Goal: Transaction & Acquisition: Purchase product/service

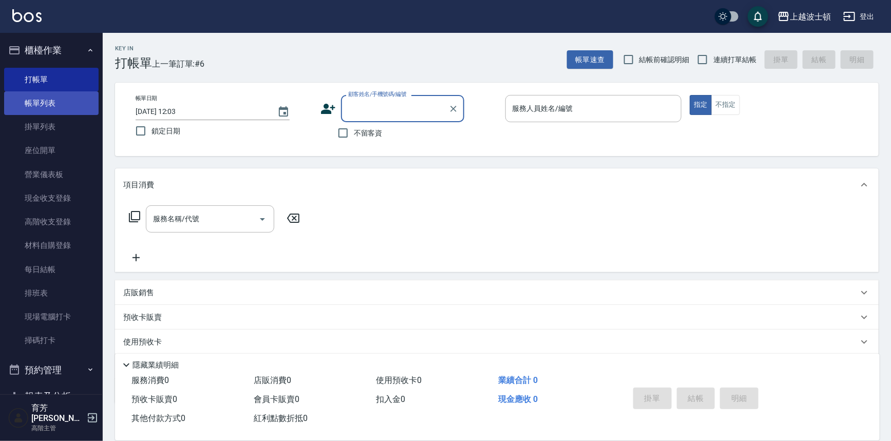
click at [33, 102] on link "帳單列表" at bounding box center [51, 103] width 95 height 24
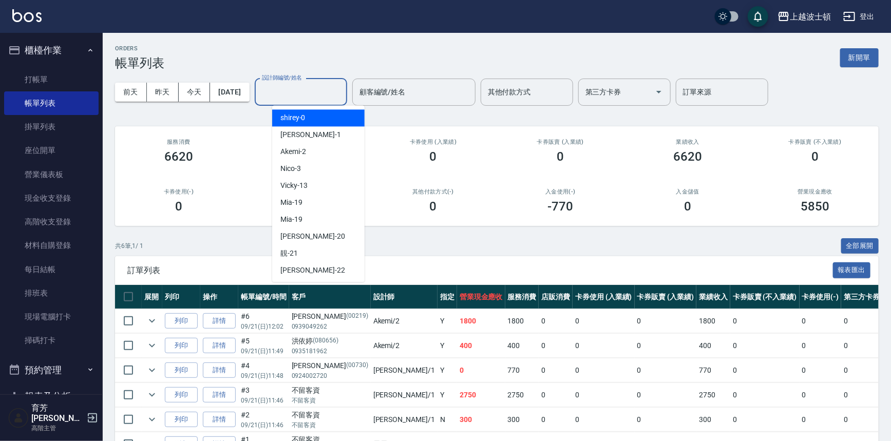
click at [328, 83] on input "設計師編號/姓名" at bounding box center [300, 92] width 83 height 18
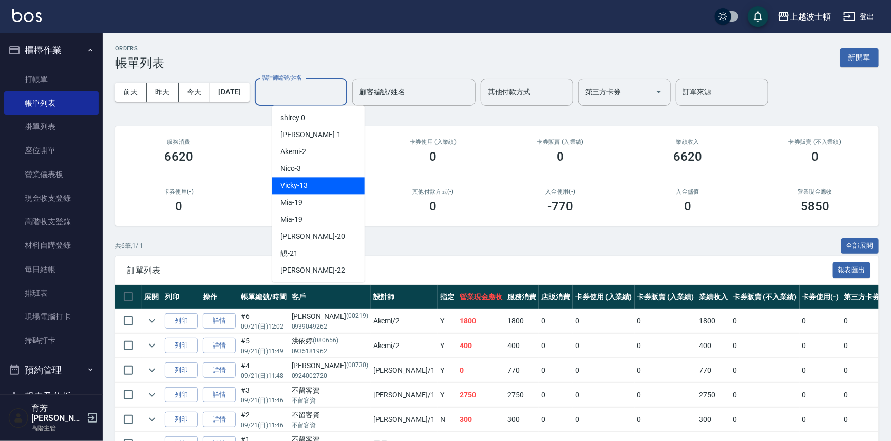
click at [303, 184] on span "Vicky -13" at bounding box center [293, 185] width 27 height 11
type input "Vicky-13"
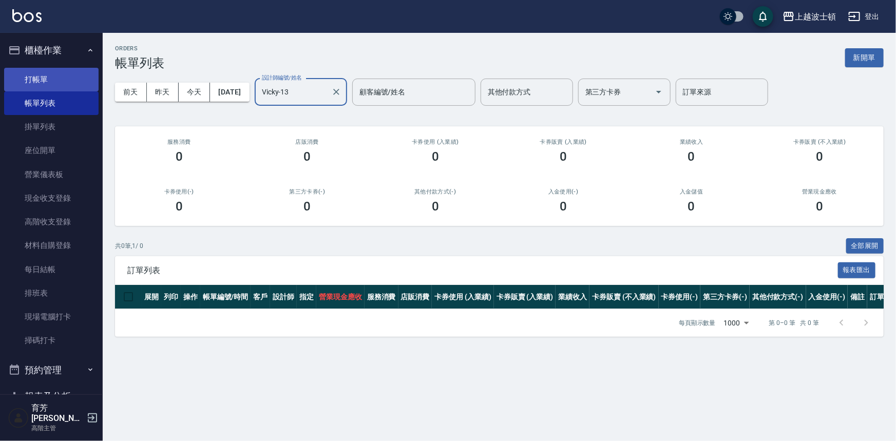
click at [34, 73] on link "打帳單" at bounding box center [51, 80] width 95 height 24
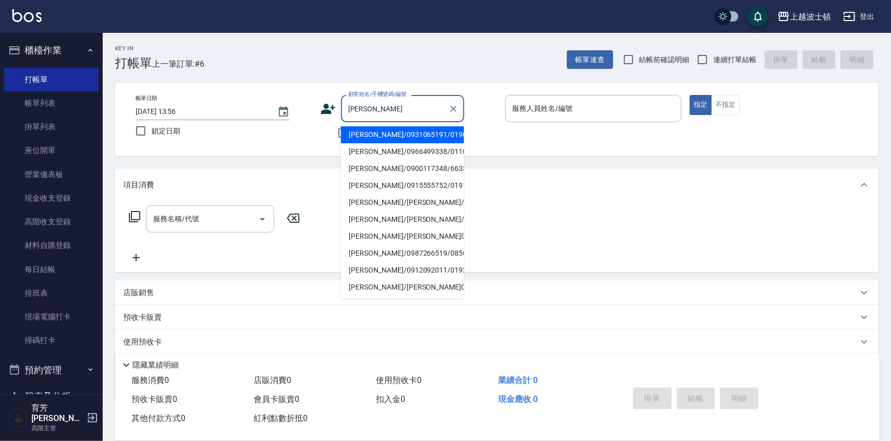
click at [377, 152] on li "[PERSON_NAME]/0966499338/0110319" at bounding box center [402, 151] width 123 height 17
type input "[PERSON_NAME]/0966499338/0110319"
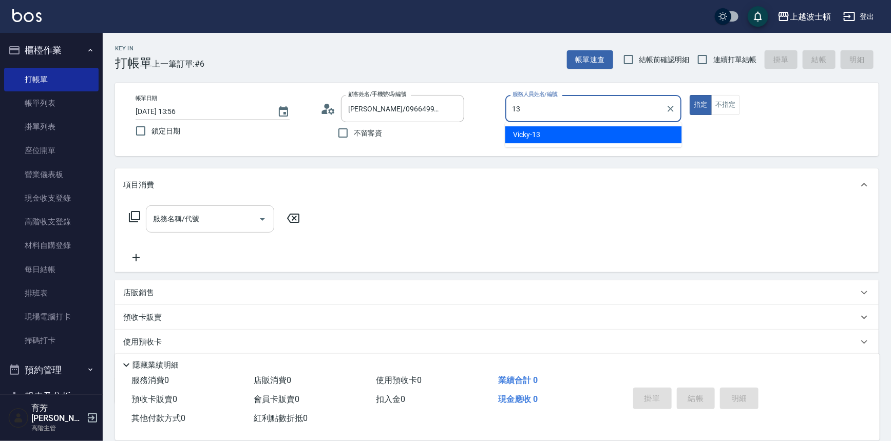
type input "Vicky-13"
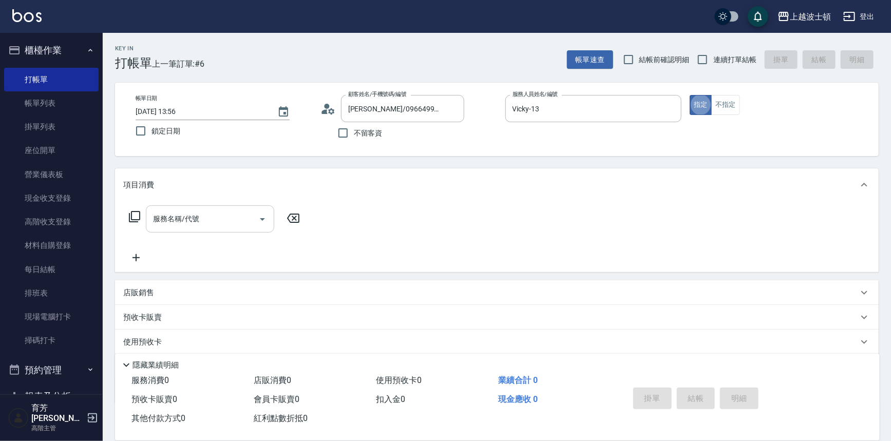
type button "true"
click at [228, 209] on div "服務名稱/代號" at bounding box center [210, 218] width 128 height 27
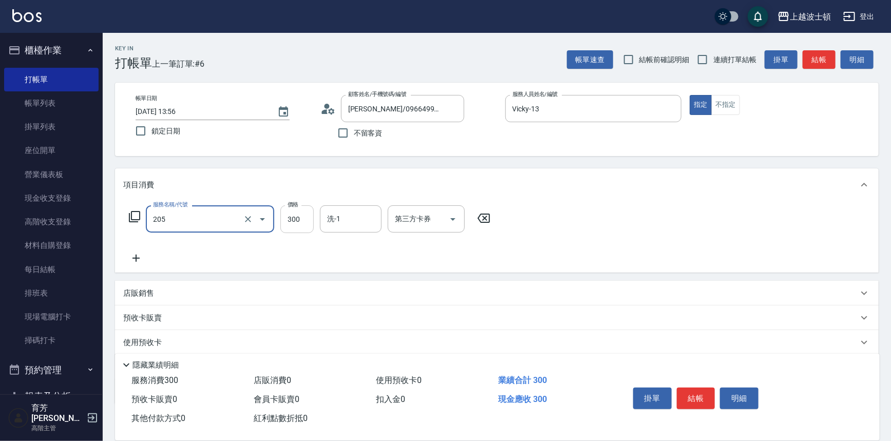
type input "洗髮(205)"
click at [295, 231] on input "300" at bounding box center [296, 219] width 33 height 28
type input "270"
click at [345, 228] on input "洗-1" at bounding box center [351, 219] width 52 height 18
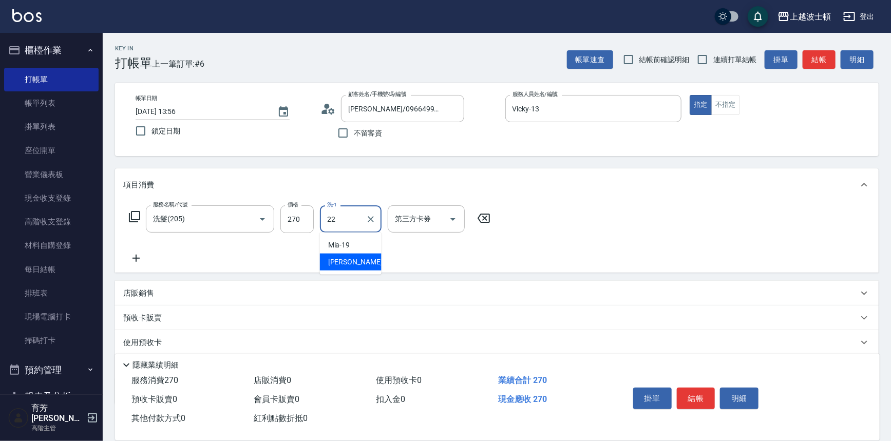
type input "[PERSON_NAME]-22"
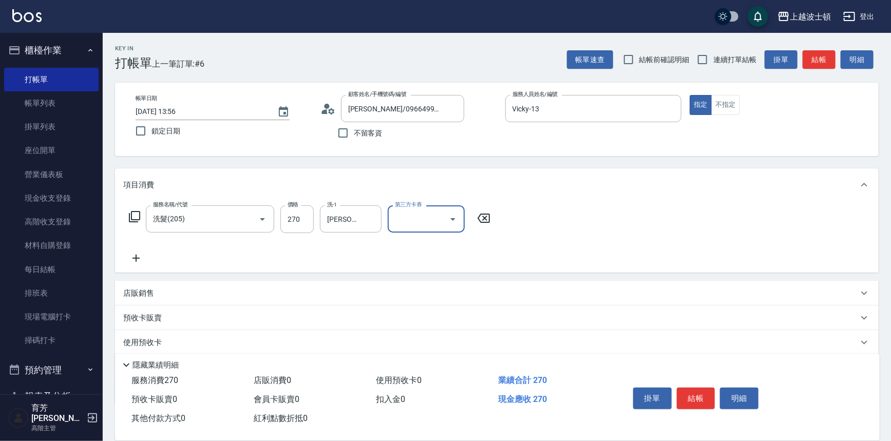
scroll to position [60, 0]
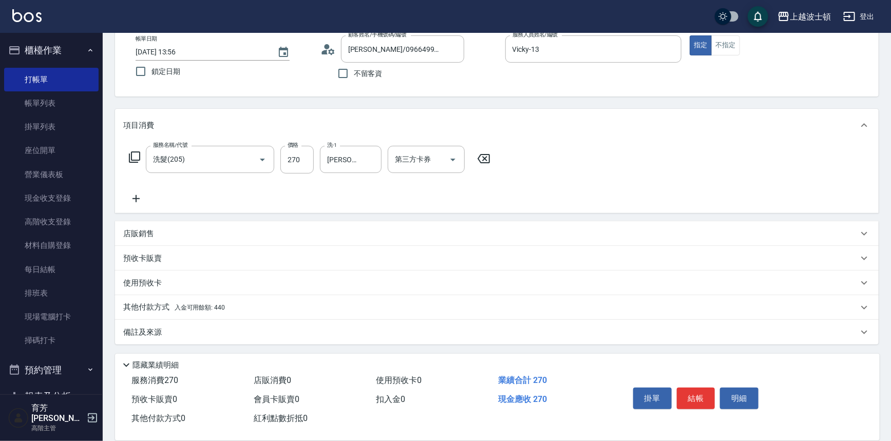
click at [134, 314] on div "其他付款方式 入金可用餘額: 440" at bounding box center [497, 307] width 764 height 25
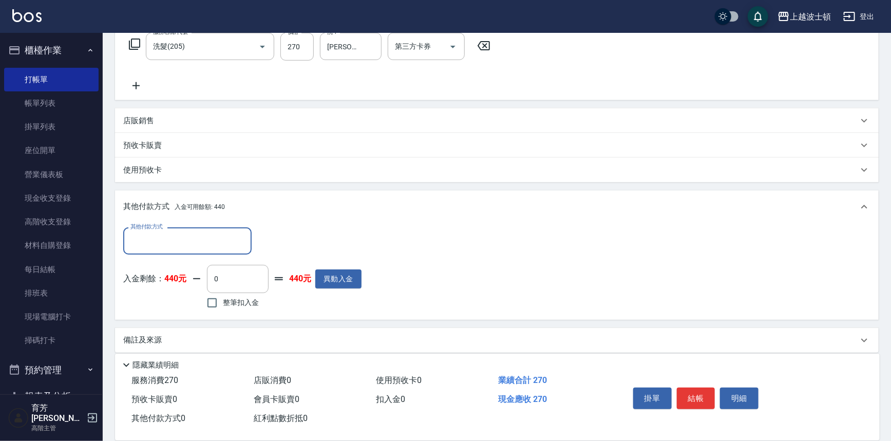
scroll to position [180, 0]
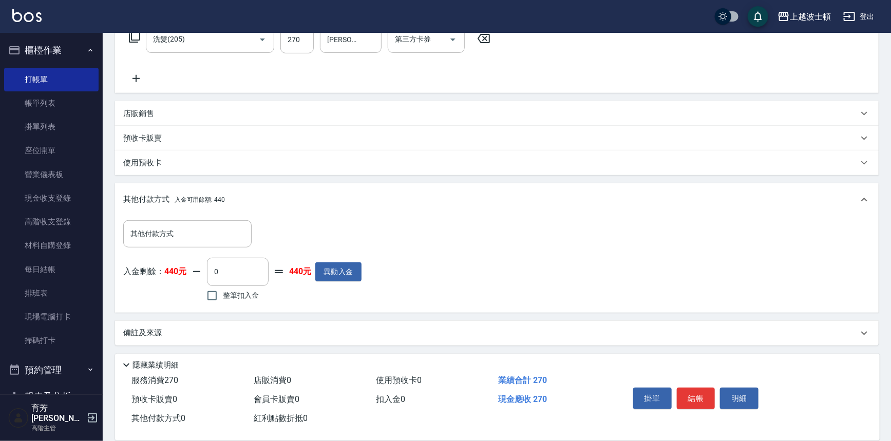
click at [248, 298] on span "整筆扣入金" at bounding box center [241, 295] width 36 height 11
click at [223, 298] on input "整筆扣入金" at bounding box center [212, 296] width 22 height 22
checkbox input "true"
type input "270"
click at [707, 391] on button "結帳" at bounding box center [696, 399] width 39 height 22
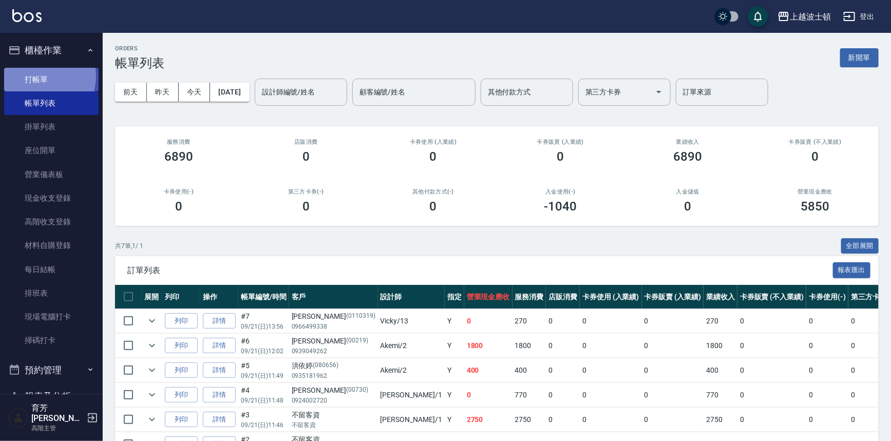
click at [41, 76] on link "打帳單" at bounding box center [51, 80] width 95 height 24
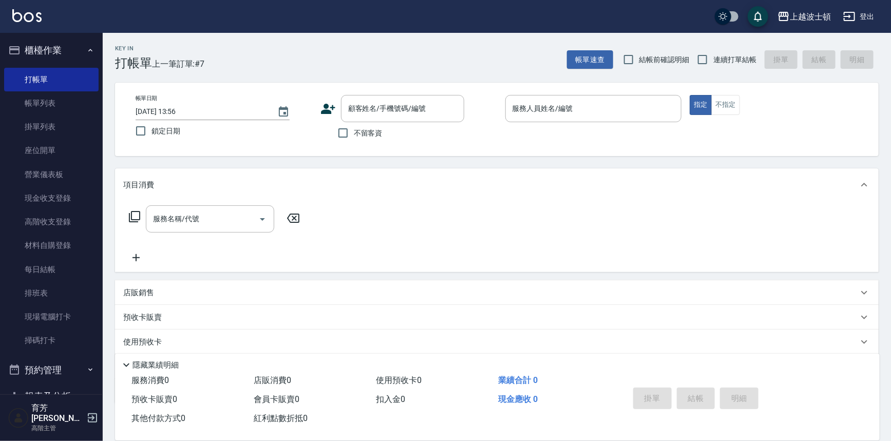
click at [370, 134] on span "不留客資" at bounding box center [368, 133] width 29 height 11
click at [354, 134] on input "不留客資" at bounding box center [343, 133] width 22 height 22
checkbox input "true"
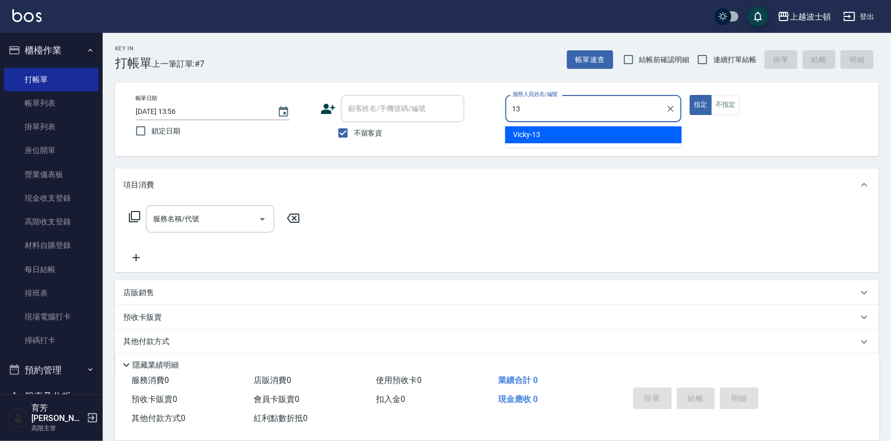
type input "Vicky-13"
type button "true"
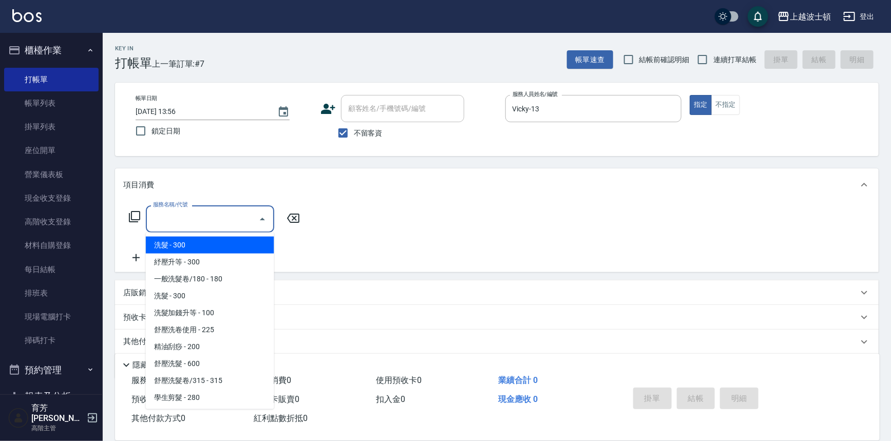
click at [200, 222] on input "服務名稱/代號" at bounding box center [202, 219] width 104 height 18
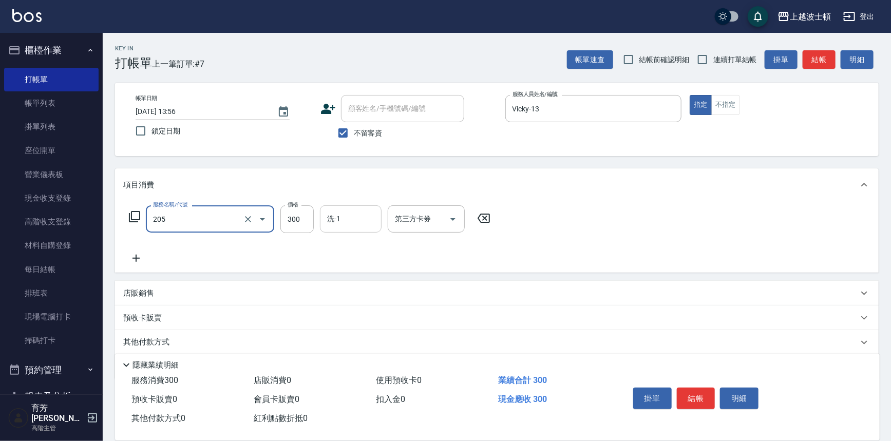
type input "洗髮(205)"
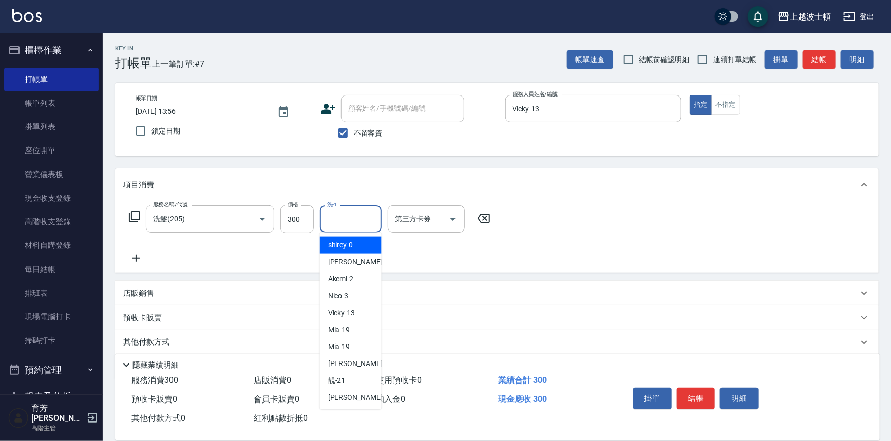
click at [365, 222] on input "洗-1" at bounding box center [351, 219] width 52 height 18
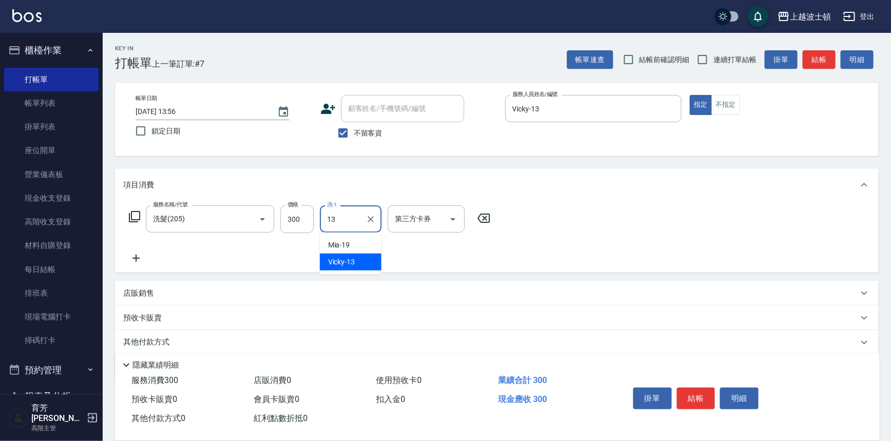
type input "Vicky-13"
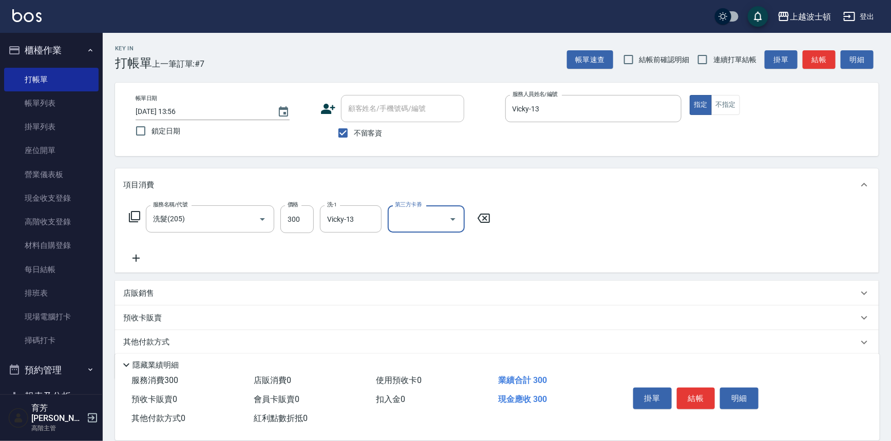
click at [139, 259] on icon at bounding box center [136, 258] width 26 height 12
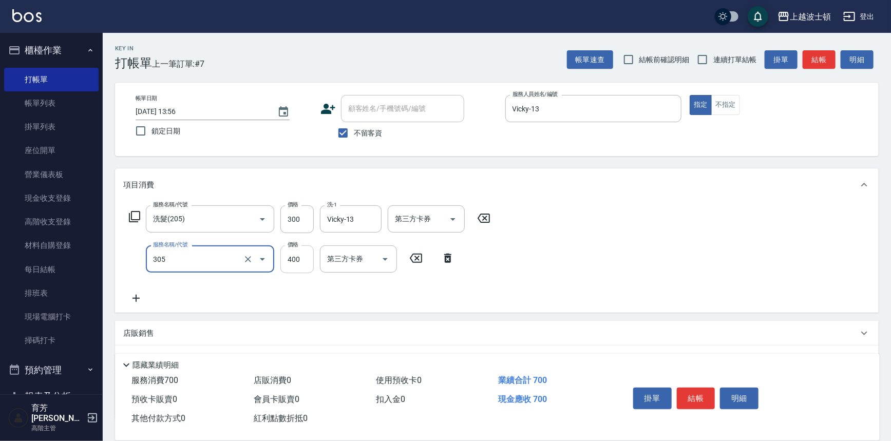
type input "剪髮(305)"
click at [287, 257] on input "400" at bounding box center [296, 260] width 33 height 28
type input "300"
click at [137, 294] on icon at bounding box center [136, 298] width 26 height 12
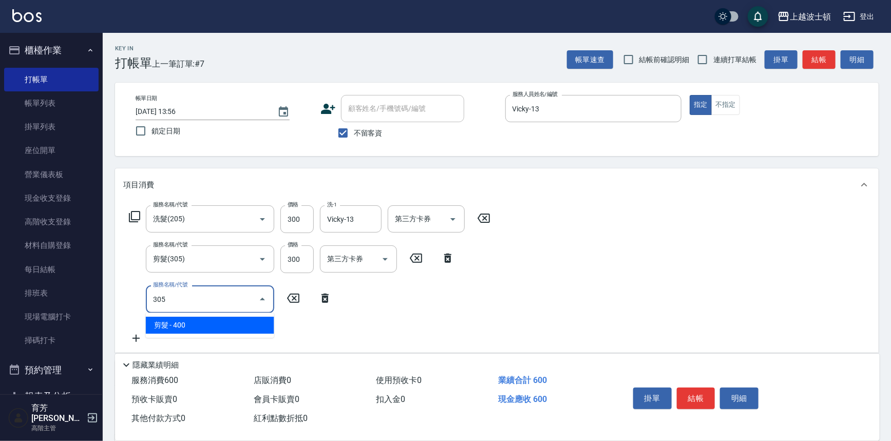
click at [222, 324] on span "剪髮 - 400" at bounding box center [210, 325] width 128 height 17
type input "剪髮(305)"
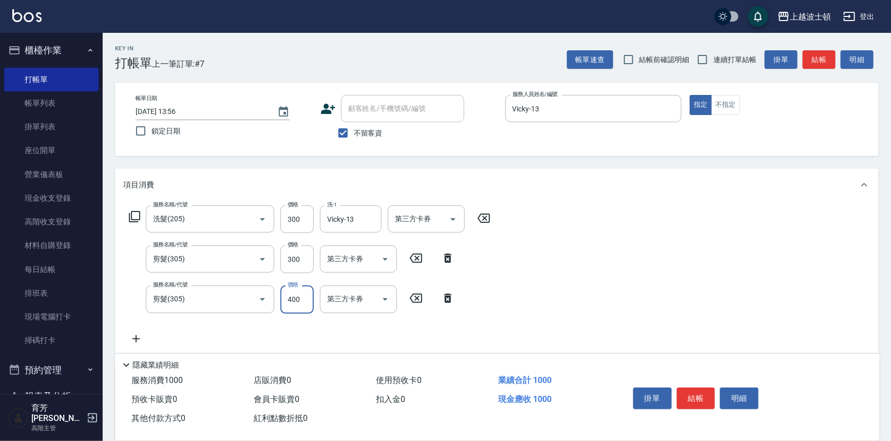
click at [303, 298] on input "400" at bounding box center [296, 300] width 33 height 28
type input "350"
click at [704, 395] on button "結帳" at bounding box center [696, 399] width 39 height 22
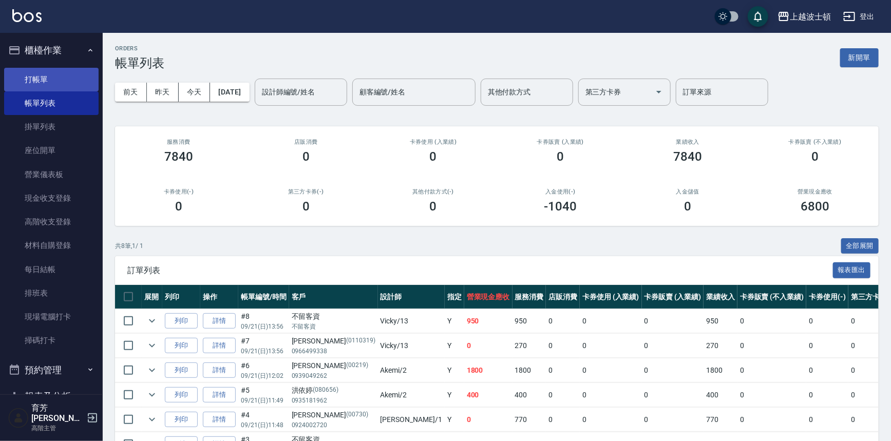
click at [45, 77] on link "打帳單" at bounding box center [51, 80] width 95 height 24
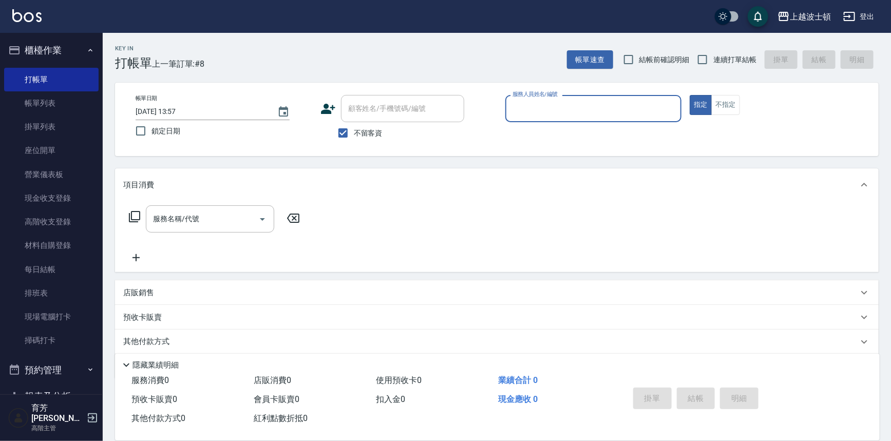
click at [360, 134] on span "不留客資" at bounding box center [368, 133] width 29 height 11
click at [354, 134] on input "不留客資" at bounding box center [343, 133] width 22 height 22
checkbox input "false"
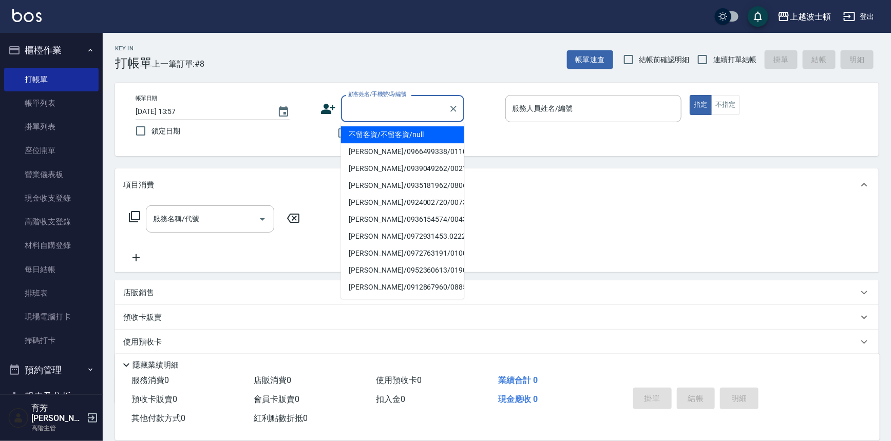
click at [363, 101] on div "顧客姓名/手機號碼/編號 顧客姓名/手機號碼/編號" at bounding box center [402, 108] width 123 height 27
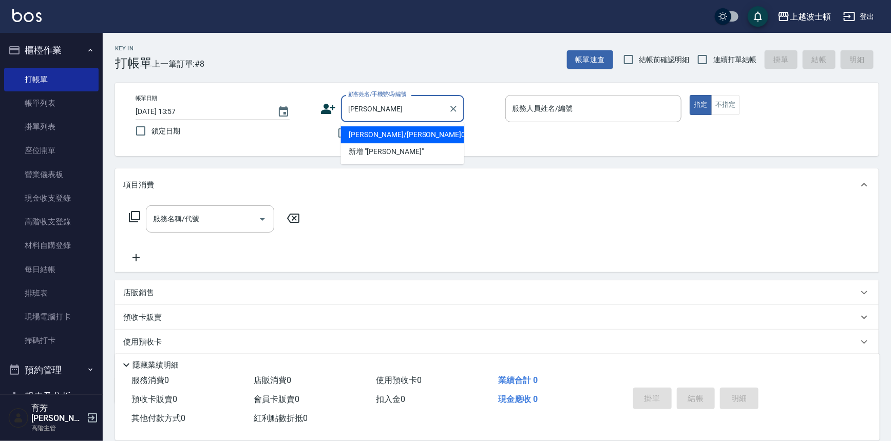
click at [374, 134] on li "[PERSON_NAME]/[PERSON_NAME]05486/05486" at bounding box center [402, 134] width 123 height 17
type input "[PERSON_NAME]/[PERSON_NAME]05486/05486"
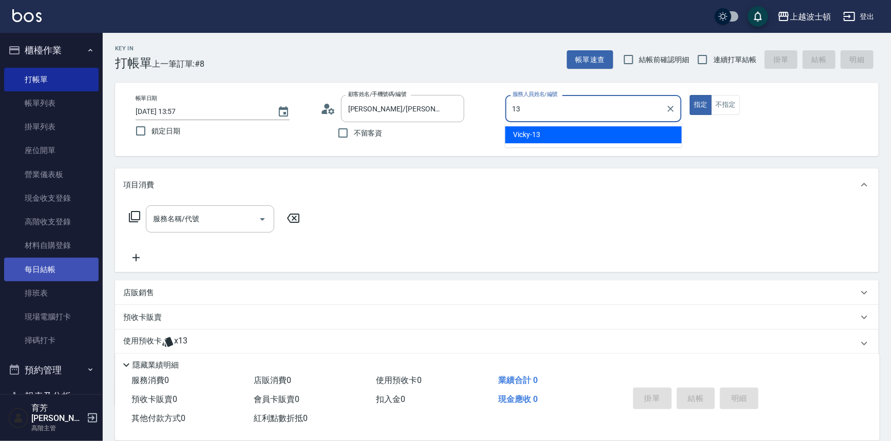
type input "Vicky-13"
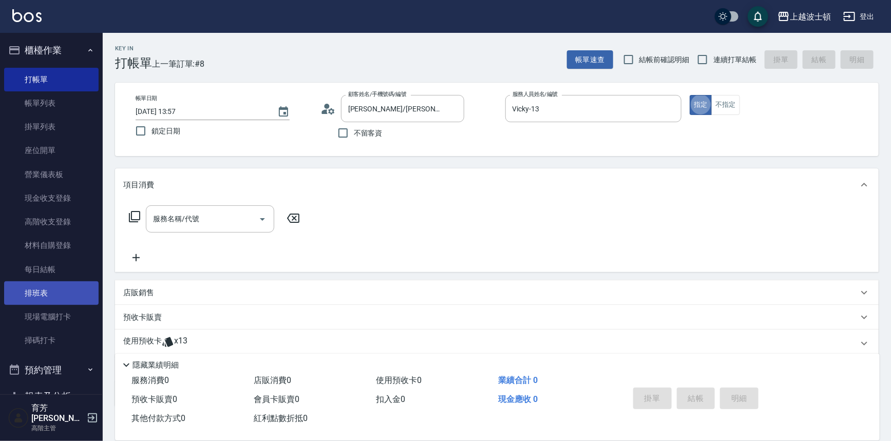
type button "true"
click at [136, 340] on p "使用預收卡" at bounding box center [142, 343] width 39 height 15
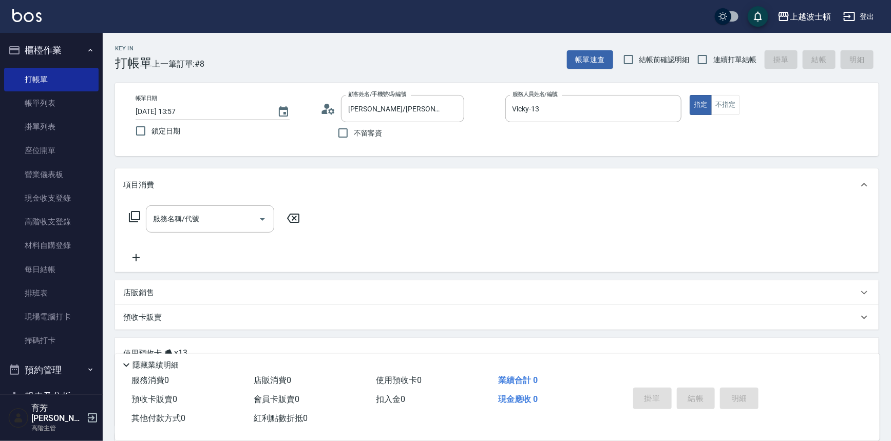
scroll to position [119, 0]
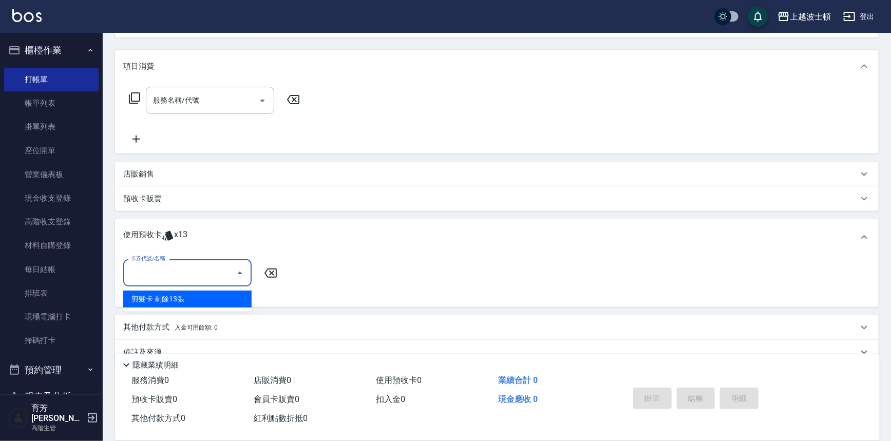
click at [221, 273] on input "卡券代號/名稱" at bounding box center [180, 273] width 104 height 18
click at [217, 301] on div "剪髮卡 剩餘13張" at bounding box center [187, 299] width 128 height 17
type input "剪髮卡"
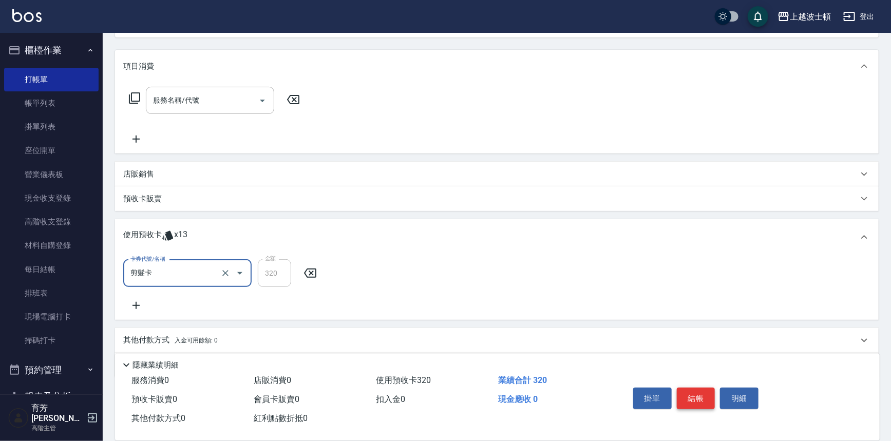
click at [708, 400] on button "結帳" at bounding box center [696, 399] width 39 height 22
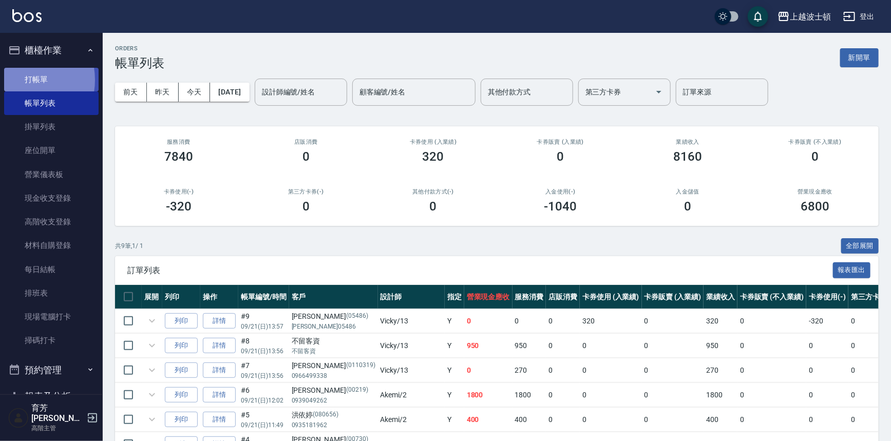
click at [21, 80] on link "打帳單" at bounding box center [51, 80] width 95 height 24
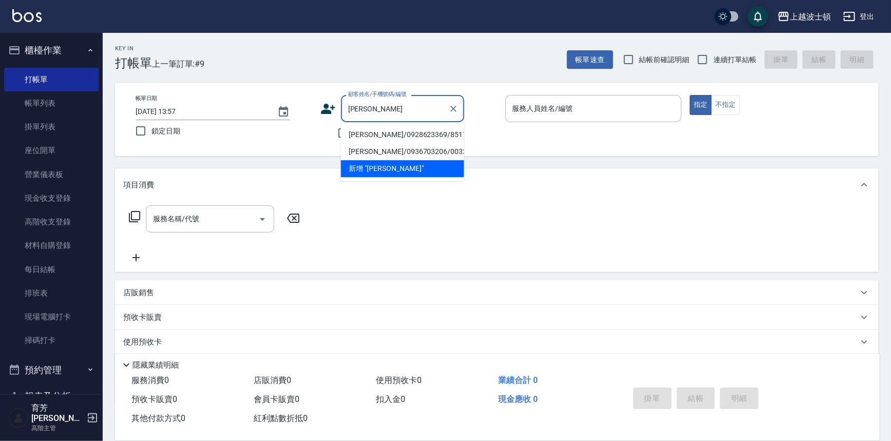
click at [385, 131] on li "[PERSON_NAME]/0928623369/851716" at bounding box center [402, 134] width 123 height 17
type input "[PERSON_NAME]/0928623369/851716"
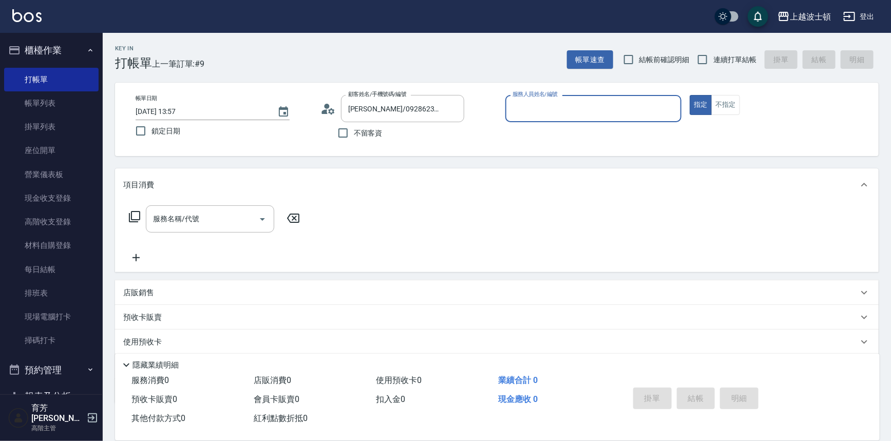
type input "Vicky-13"
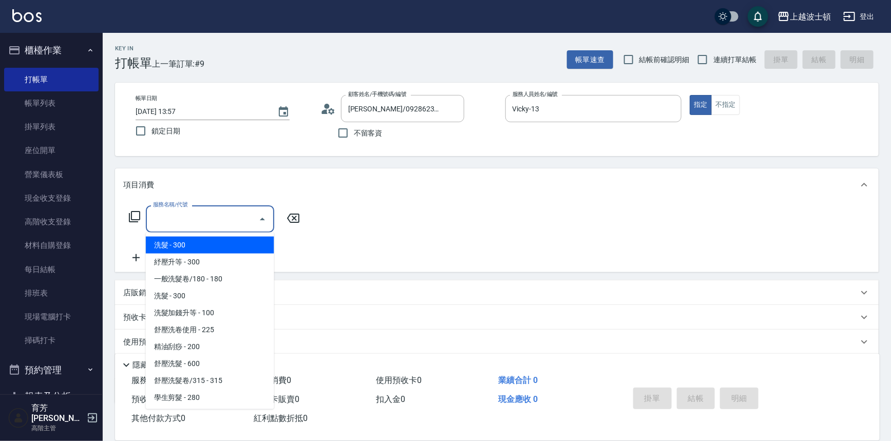
click at [237, 220] on input "服務名稱/代號" at bounding box center [202, 219] width 104 height 18
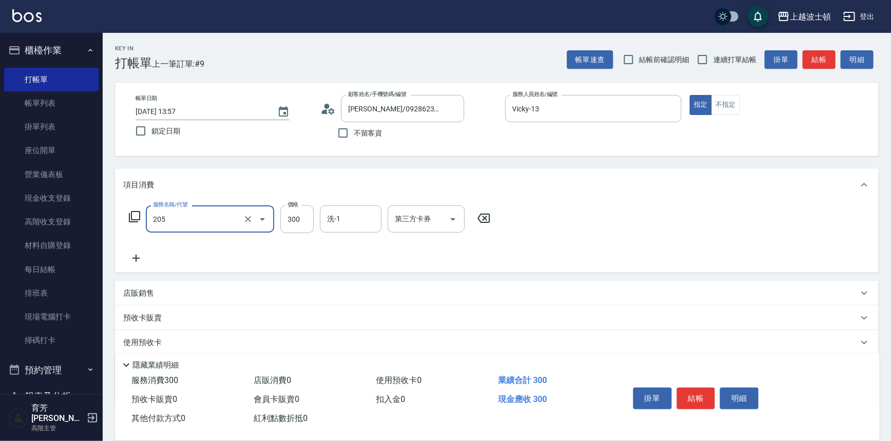
type input "洗髮(205)"
click at [138, 260] on icon at bounding box center [136, 258] width 26 height 12
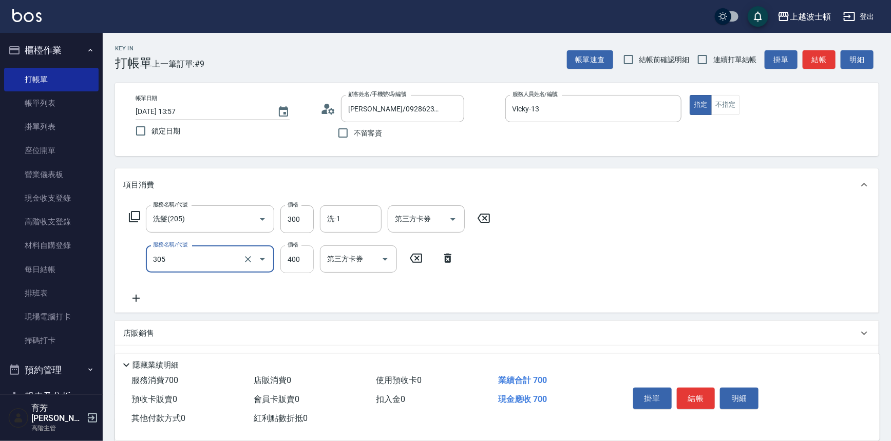
type input "剪髮(305)"
click at [290, 258] on input "400" at bounding box center [296, 260] width 33 height 28
click at [324, 220] on div "洗-1" at bounding box center [351, 218] width 62 height 27
type input "350"
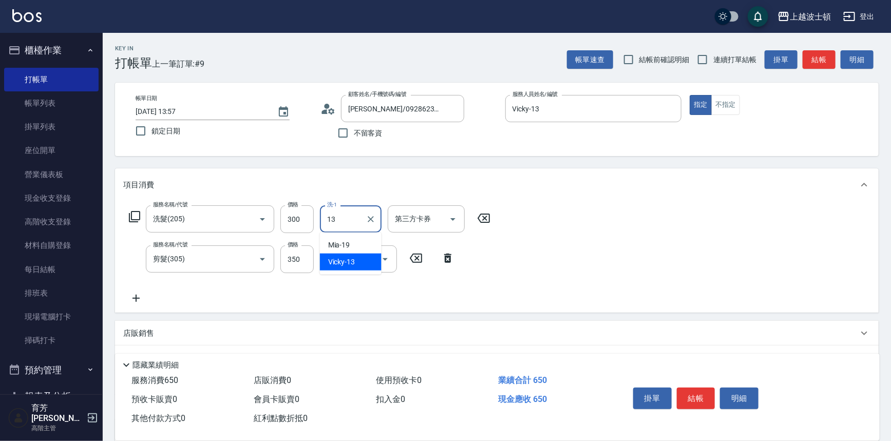
type input "Vicky-13"
click at [689, 394] on button "結帳" at bounding box center [696, 399] width 39 height 22
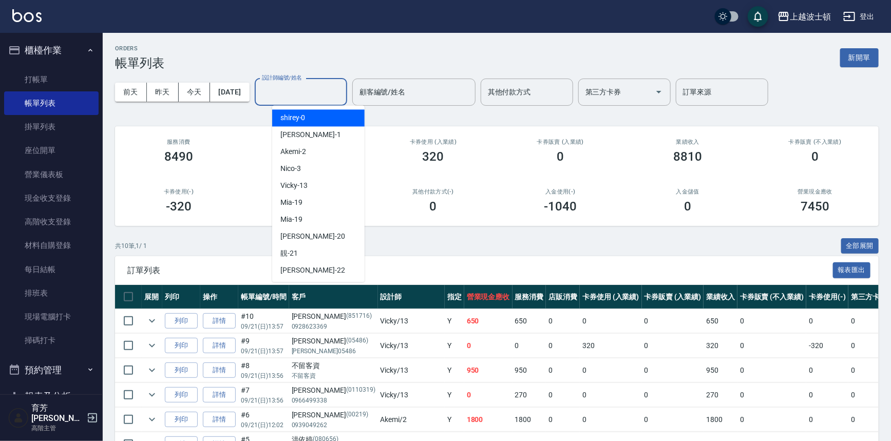
click at [339, 93] on input "設計師編號/姓名" at bounding box center [300, 92] width 83 height 18
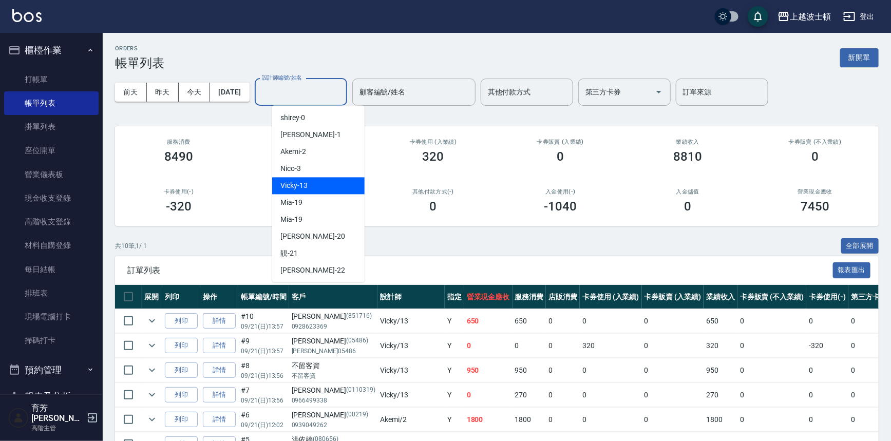
click at [323, 181] on div "Vicky -13" at bounding box center [318, 185] width 92 height 17
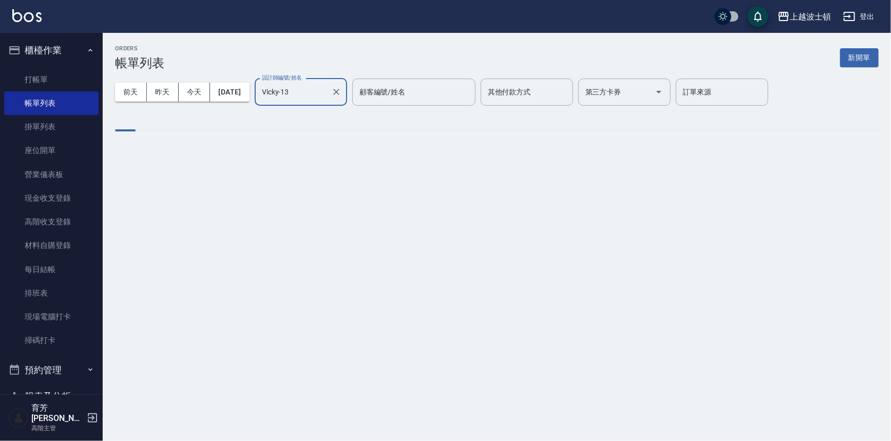
type input "Vicky-13"
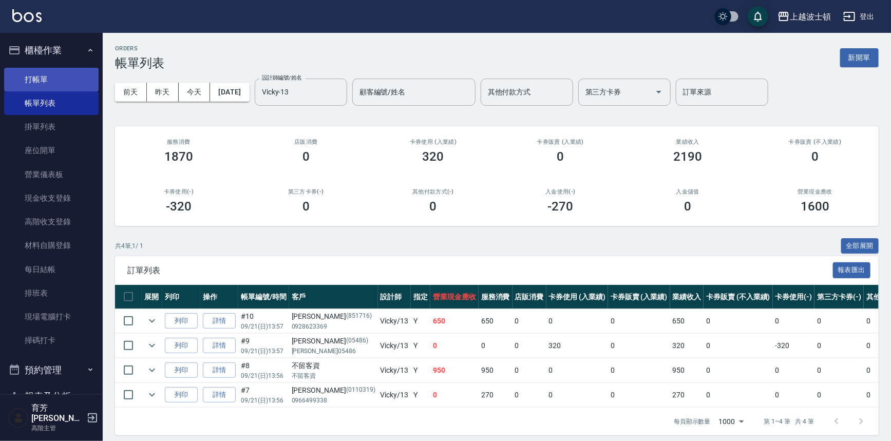
click at [42, 79] on link "打帳單" at bounding box center [51, 80] width 95 height 24
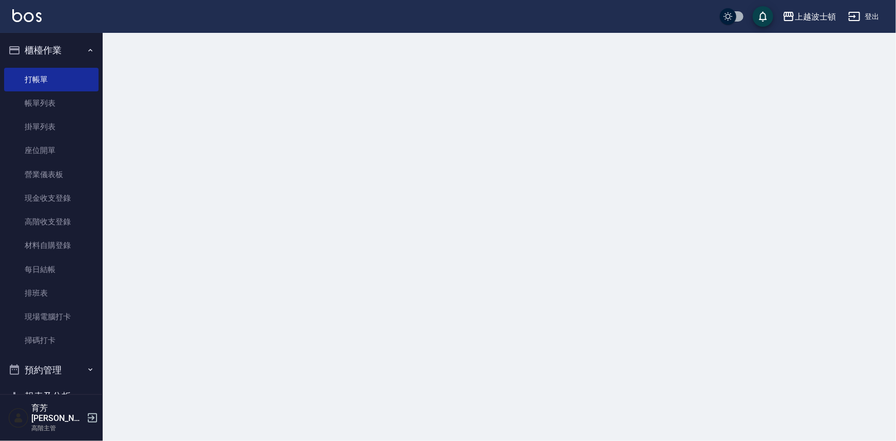
click at [60, 43] on button "櫃檯作業" at bounding box center [51, 50] width 95 height 27
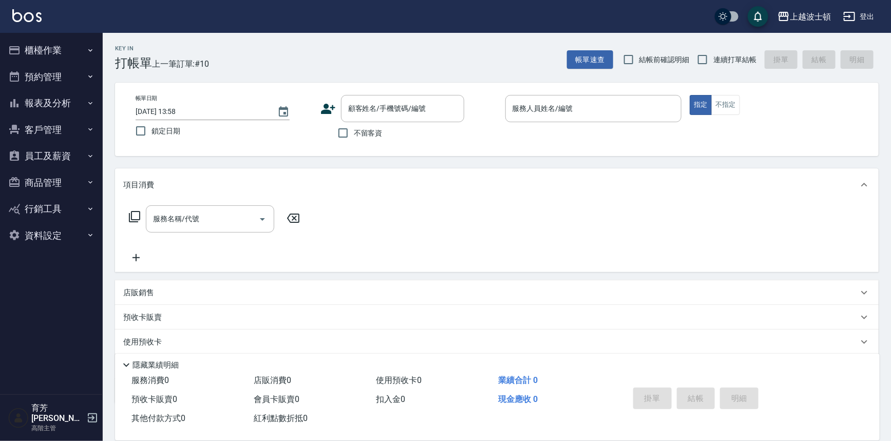
click at [43, 50] on button "櫃檯作業" at bounding box center [51, 50] width 95 height 27
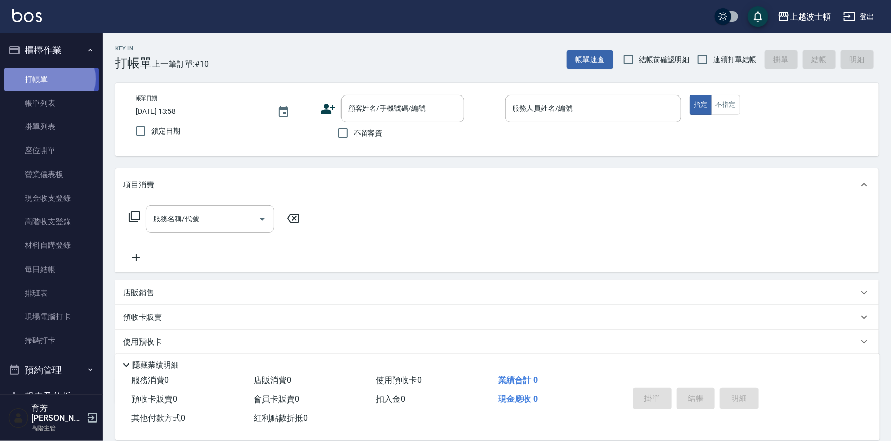
click at [32, 79] on link "打帳單" at bounding box center [51, 80] width 95 height 24
click at [38, 107] on link "帳單列表" at bounding box center [51, 103] width 95 height 24
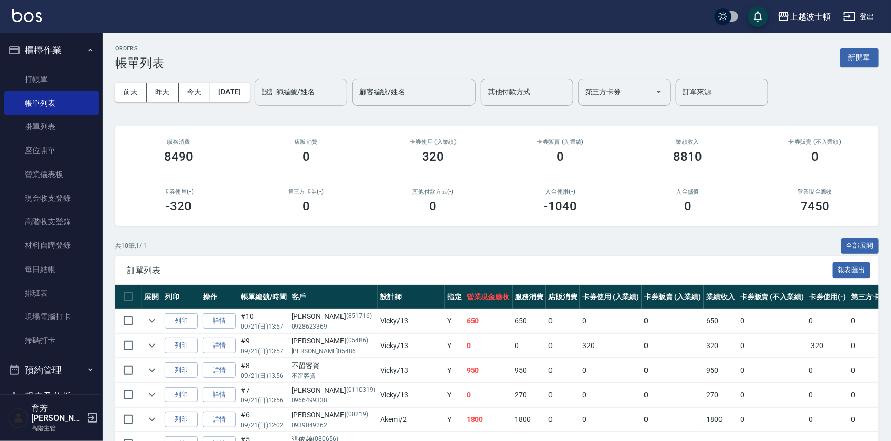
click at [339, 98] on input "設計師編號/姓名" at bounding box center [300, 92] width 83 height 18
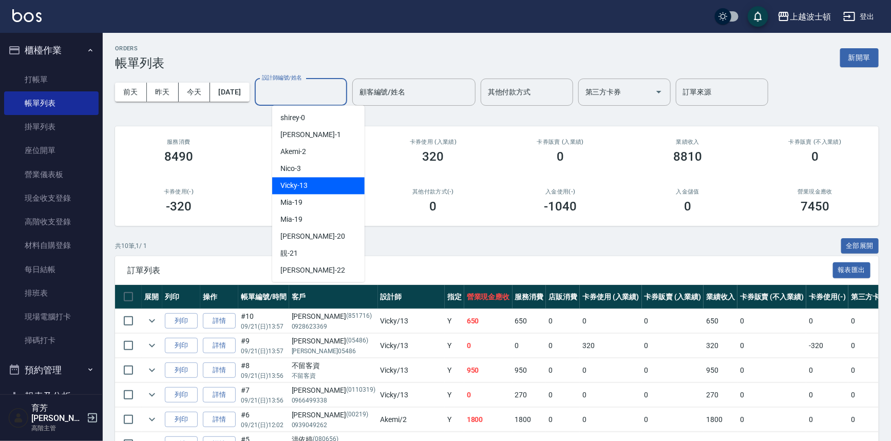
click at [301, 181] on span "Vicky -13" at bounding box center [293, 185] width 27 height 11
type input "Vicky-13"
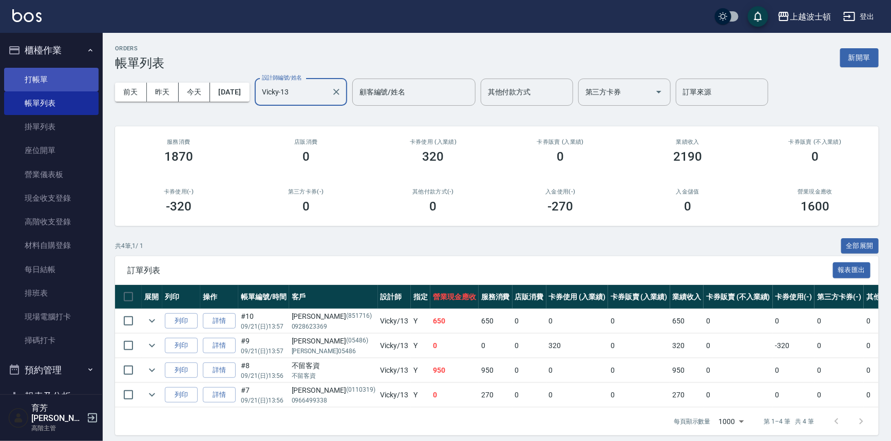
click at [35, 82] on link "打帳單" at bounding box center [51, 80] width 95 height 24
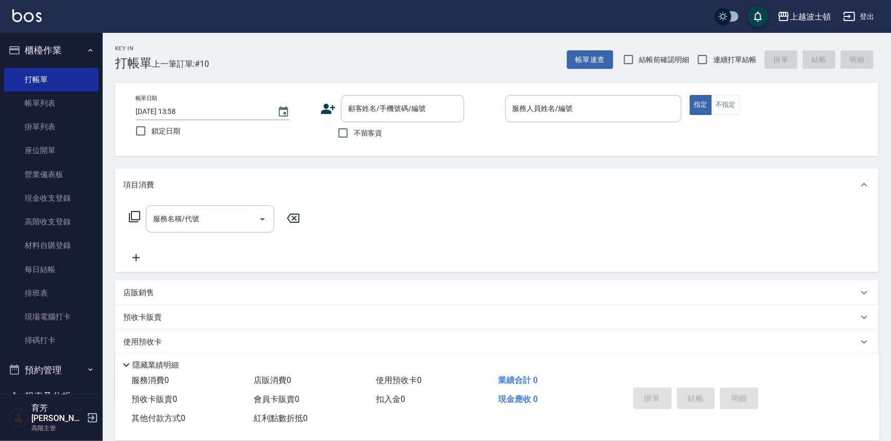
click at [46, 21] on div "上越波士頓 登出" at bounding box center [445, 16] width 891 height 33
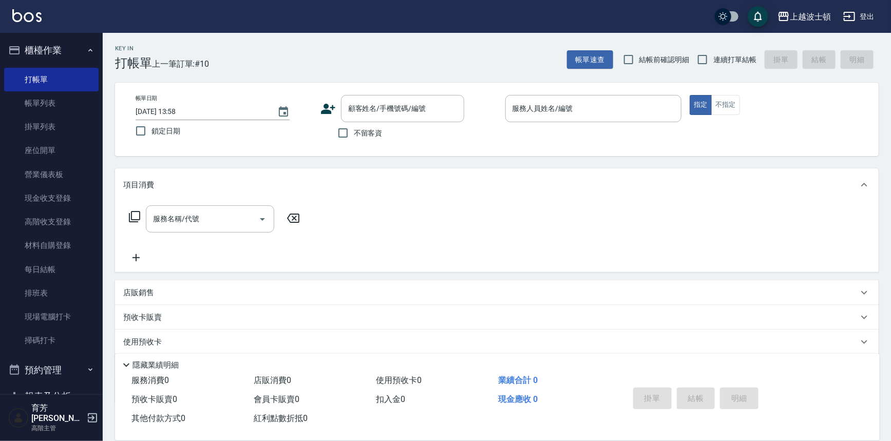
click at [27, 17] on img at bounding box center [26, 15] width 29 height 13
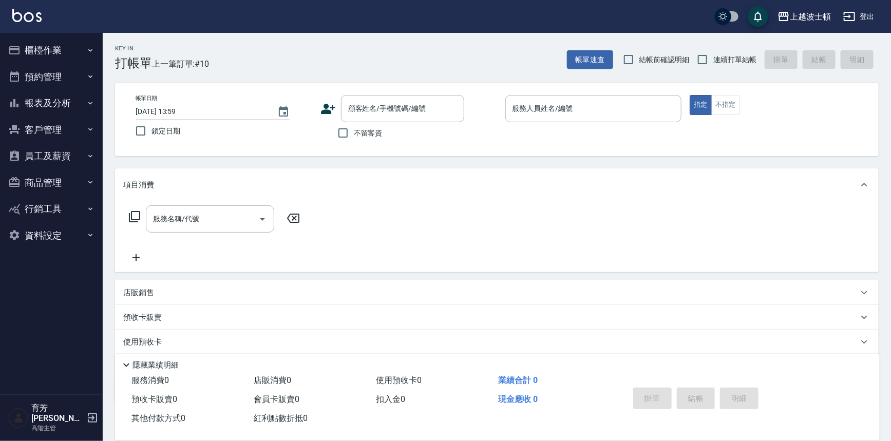
click at [400, 224] on div "服務名稱/代號 服務名稱/代號" at bounding box center [497, 236] width 764 height 71
click at [349, 137] on input "不留客資" at bounding box center [343, 133] width 22 height 22
checkbox input "true"
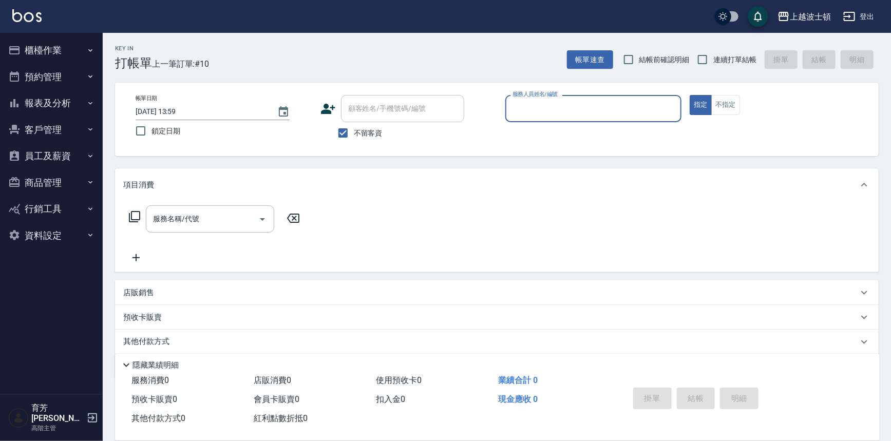
click at [585, 118] on div "服務人員姓名/編號" at bounding box center [593, 108] width 177 height 27
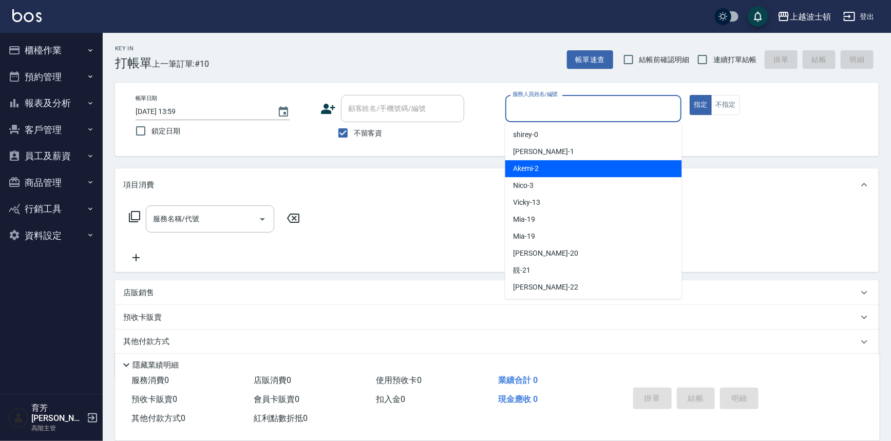
click at [607, 162] on div "Akemi -2" at bounding box center [593, 168] width 177 height 17
type input "Akemi-2"
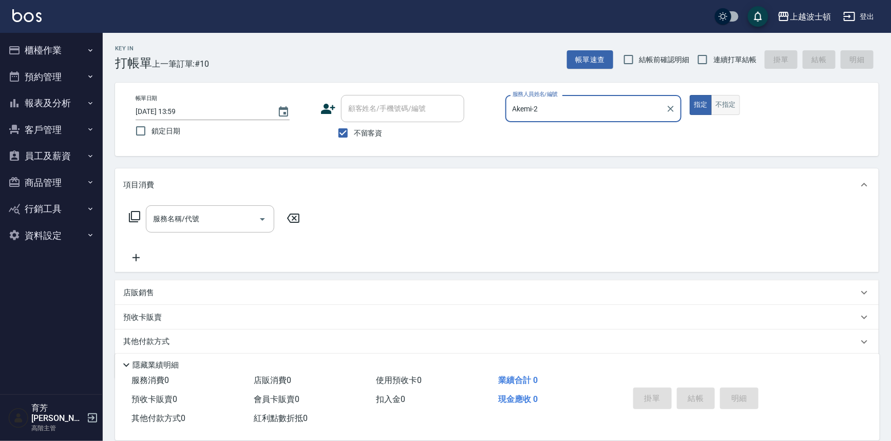
click at [718, 112] on button "不指定" at bounding box center [725, 105] width 29 height 20
click at [201, 212] on input "服務名稱/代號" at bounding box center [202, 219] width 104 height 18
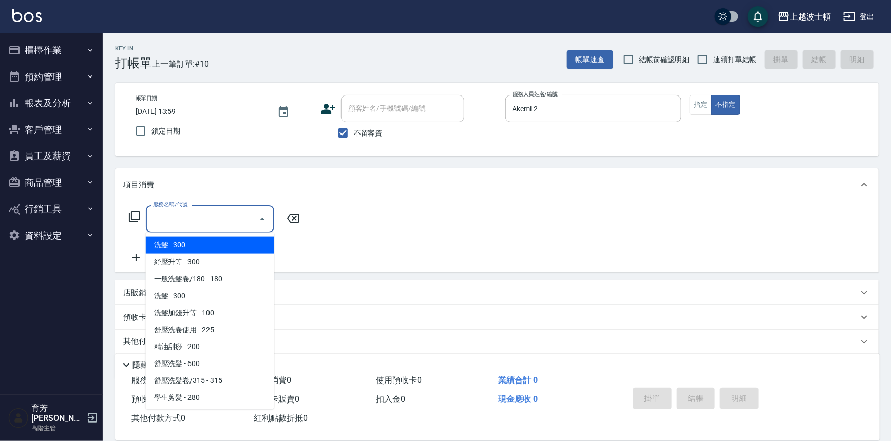
click at [225, 241] on span "洗髮 - 300" at bounding box center [210, 245] width 128 height 17
type input "洗髮(201)"
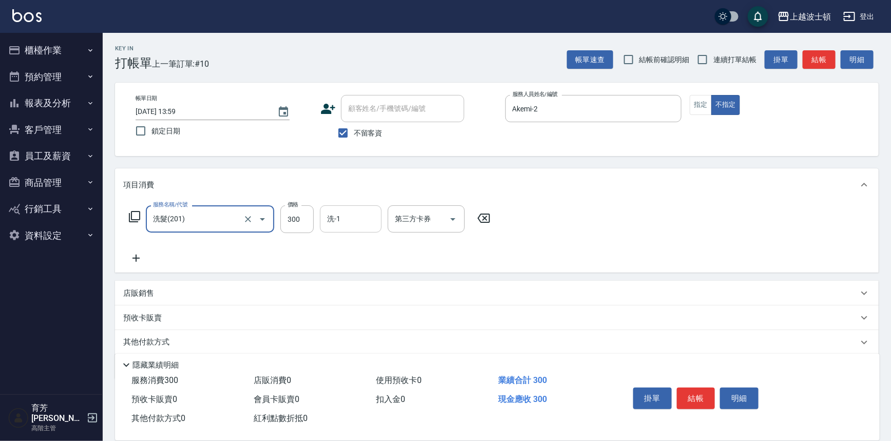
drag, startPoint x: 363, startPoint y: 221, endPoint x: 357, endPoint y: 219, distance: 5.4
click at [363, 220] on input "洗-1" at bounding box center [351, 219] width 52 height 18
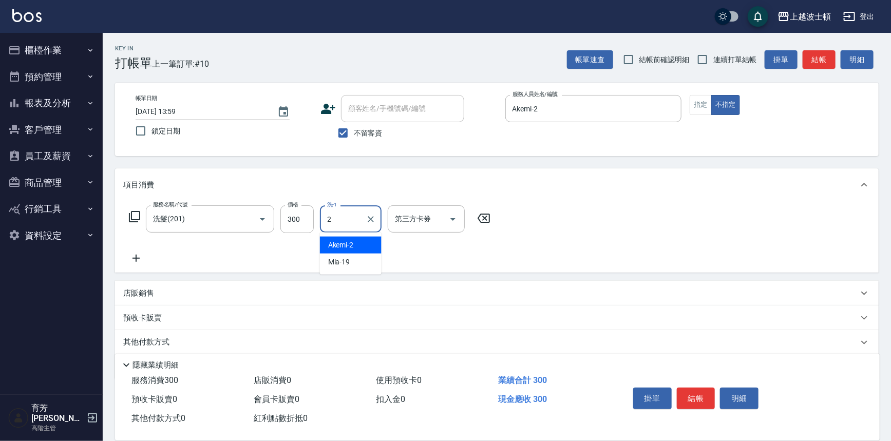
click at [348, 248] on span "Akemi -2" at bounding box center [341, 245] width 26 height 11
type input "Akemi-2"
click at [607, 211] on div "服務名稱/代號 洗髮(201) 服務名稱/代號 價格 300 價格 洗-1 Akemi-2 洗-1 第三方卡券 第三方卡券" at bounding box center [497, 236] width 764 height 71
click at [689, 395] on button "結帳" at bounding box center [696, 399] width 39 height 22
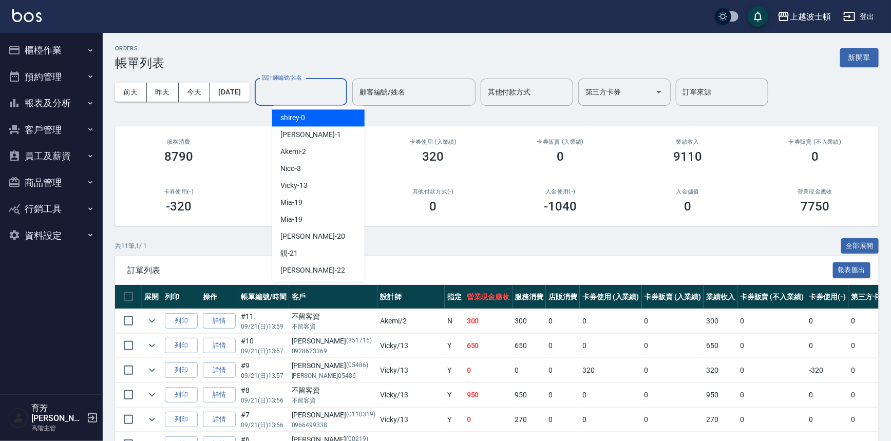
click at [336, 94] on input "設計師編號/姓名" at bounding box center [300, 92] width 83 height 18
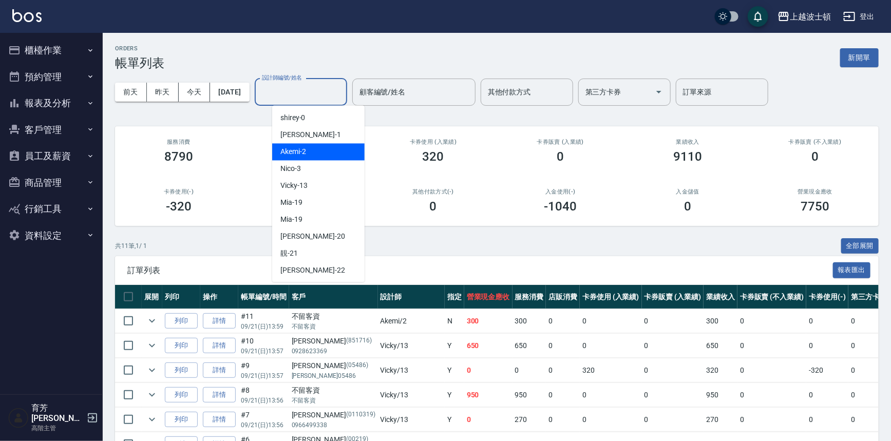
click at [339, 151] on div "Akemi -2" at bounding box center [318, 151] width 92 height 17
type input "Akemi-2"
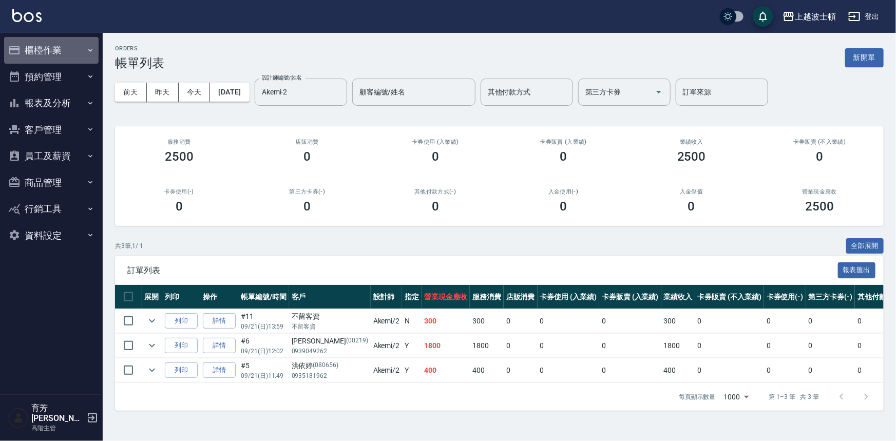
click at [44, 47] on button "櫃檯作業" at bounding box center [51, 50] width 95 height 27
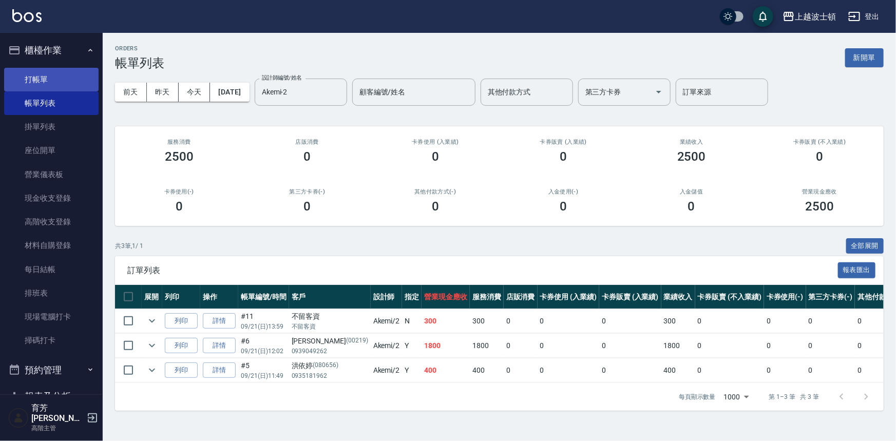
click at [44, 73] on link "打帳單" at bounding box center [51, 80] width 95 height 24
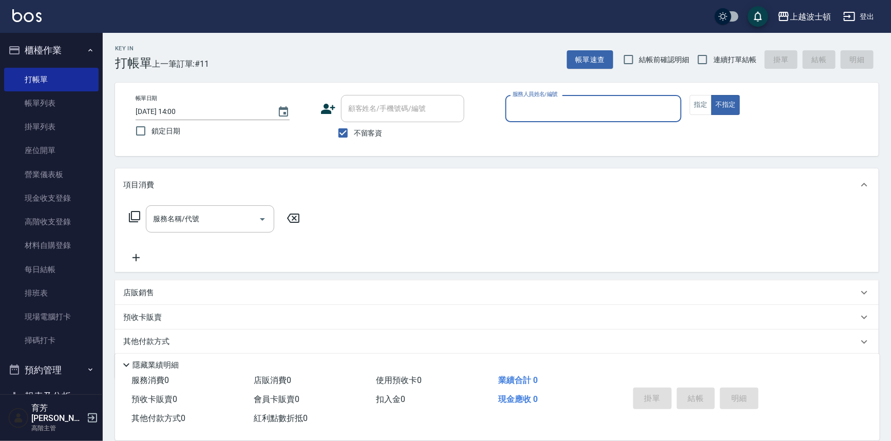
click at [711, 95] on button "不指定" at bounding box center [725, 105] width 29 height 20
type button "false"
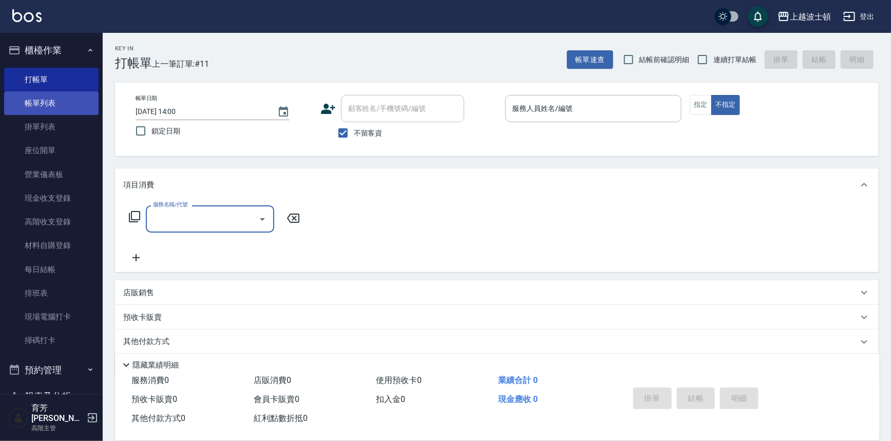
click at [47, 108] on link "帳單列表" at bounding box center [51, 103] width 95 height 24
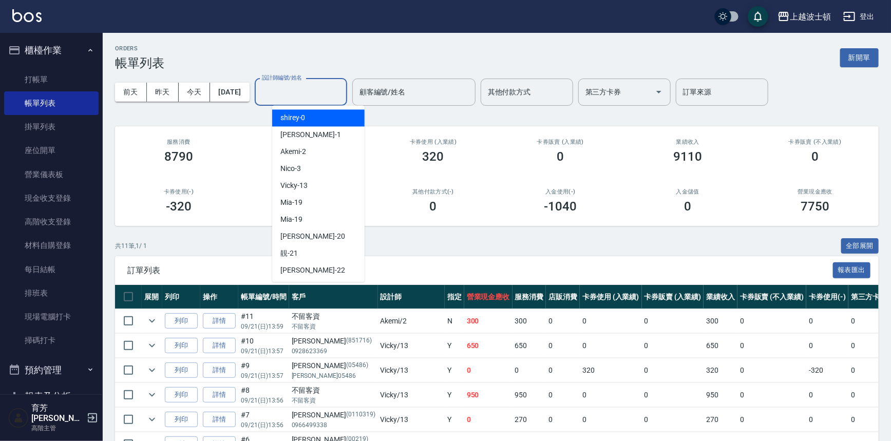
click at [336, 94] on input "設計師編號/姓名" at bounding box center [300, 92] width 83 height 18
click at [308, 139] on div "[PERSON_NAME] -1" at bounding box center [318, 134] width 92 height 17
type input "[PERSON_NAME]-1"
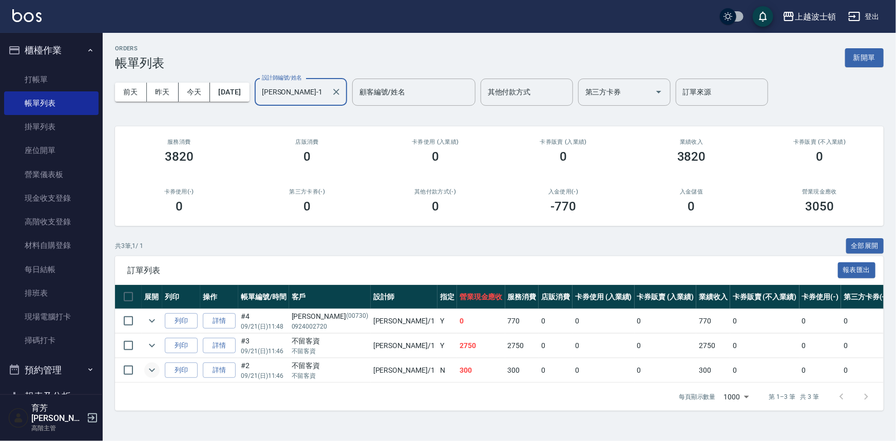
click at [150, 370] on icon "expand row" at bounding box center [152, 371] width 6 height 4
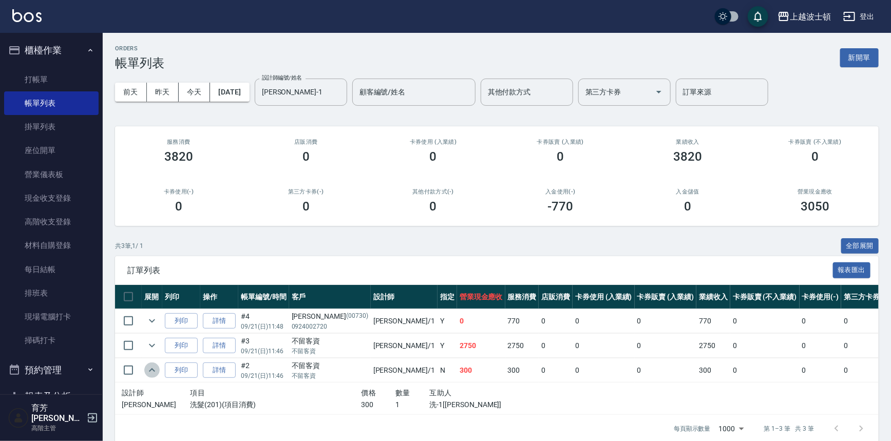
click at [150, 370] on icon "expand row" at bounding box center [152, 370] width 6 height 4
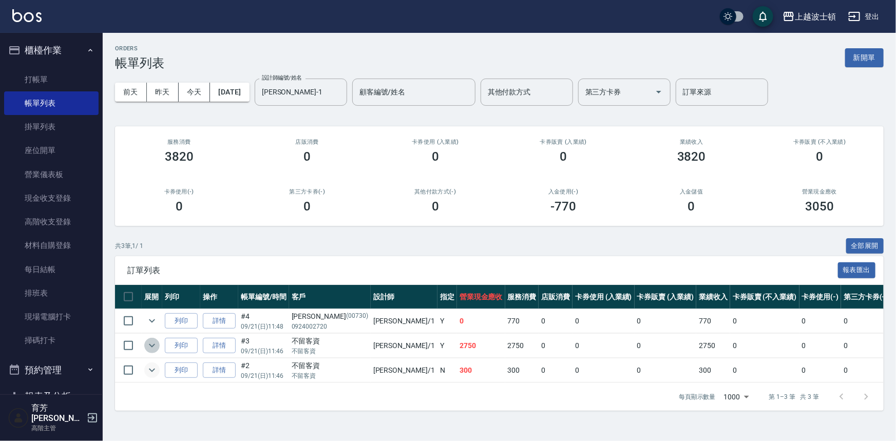
click at [152, 347] on icon "expand row" at bounding box center [152, 345] width 12 height 12
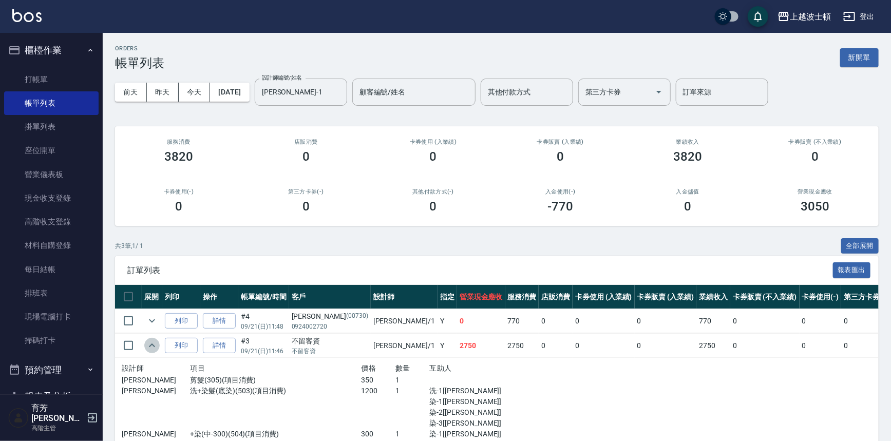
click at [152, 347] on icon "expand row" at bounding box center [152, 345] width 12 height 12
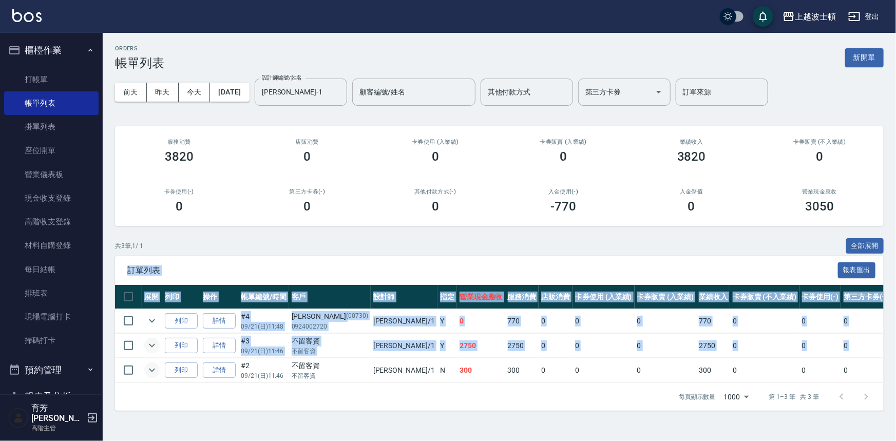
drag, startPoint x: 896, startPoint y: 268, endPoint x: 703, endPoint y: 306, distance: 196.8
click at [891, 357] on div "ORDERS 帳單列表 新開單 [DATE] [DATE] [DATE] [DATE] 設計師編號/姓名 [PERSON_NAME]-1 設計師編號/姓名 顧…" at bounding box center [500, 228] width 794 height 390
click at [155, 343] on icon "expand row" at bounding box center [152, 345] width 12 height 12
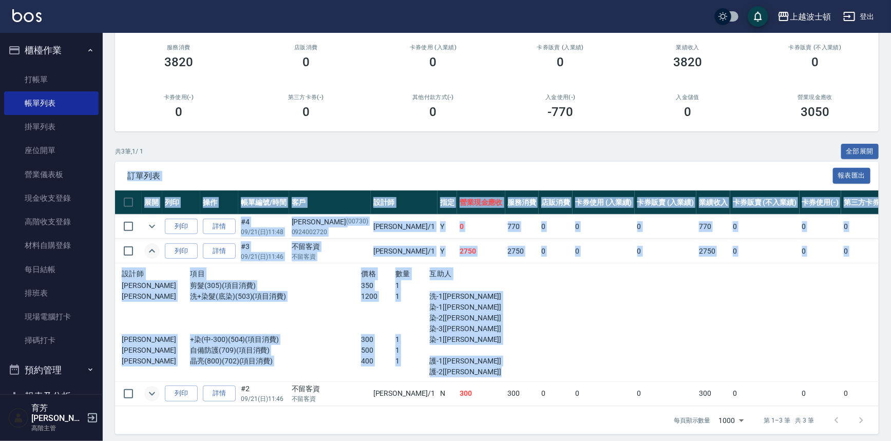
scroll to position [97, 0]
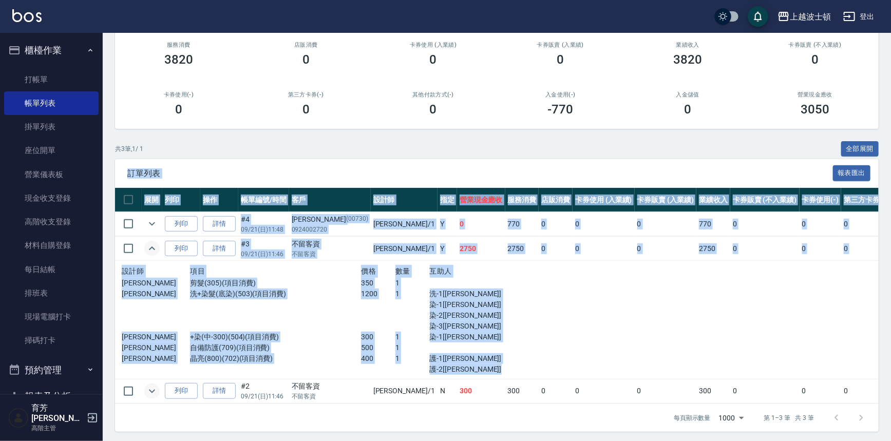
click at [146, 251] on icon "expand row" at bounding box center [152, 248] width 12 height 12
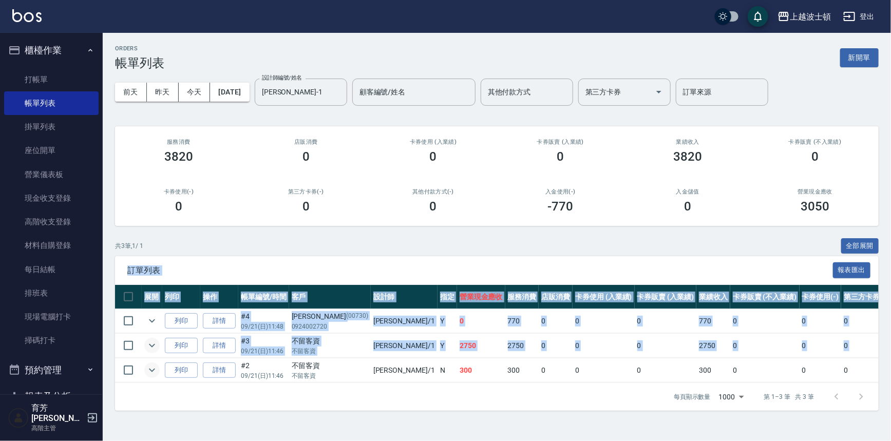
scroll to position [0, 0]
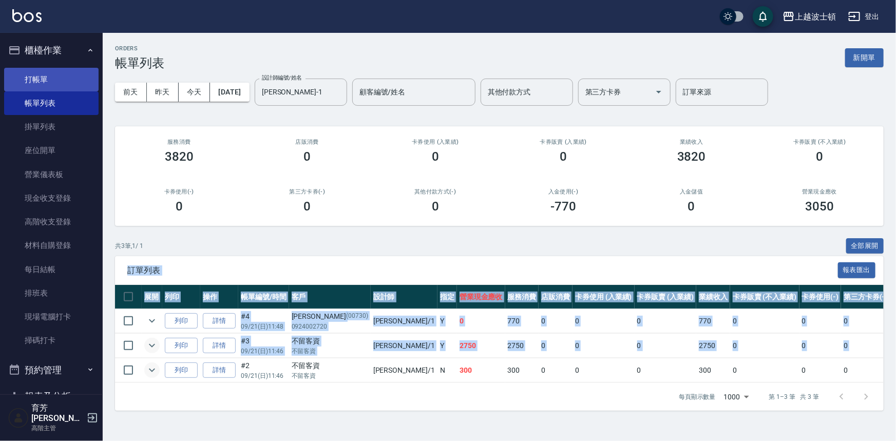
click at [29, 78] on link "打帳單" at bounding box center [51, 80] width 95 height 24
